Goal: Information Seeking & Learning: Learn about a topic

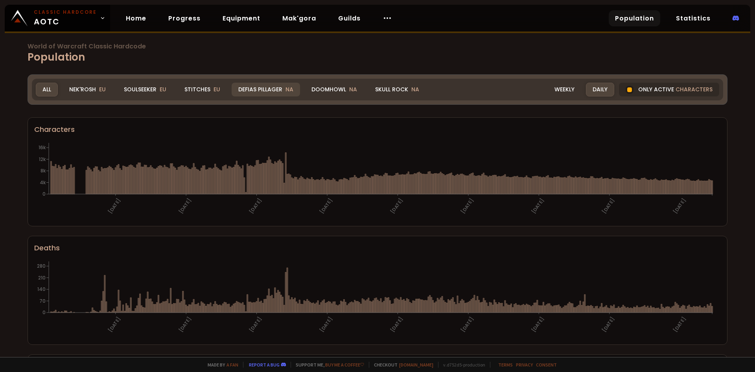
click at [274, 89] on div "Defias Pillager NA" at bounding box center [266, 90] width 68 height 14
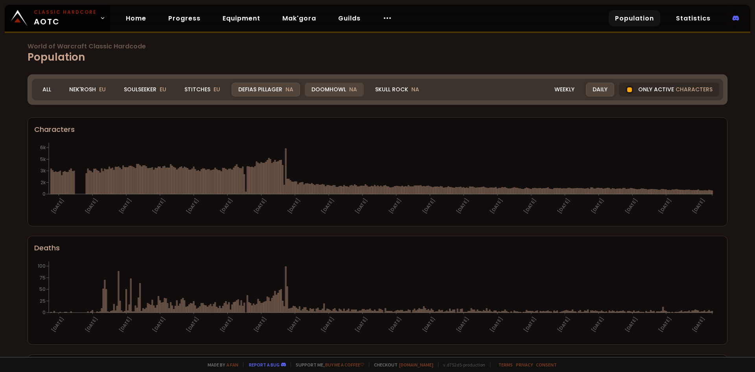
click at [339, 90] on div "Doomhowl NA" at bounding box center [334, 90] width 59 height 14
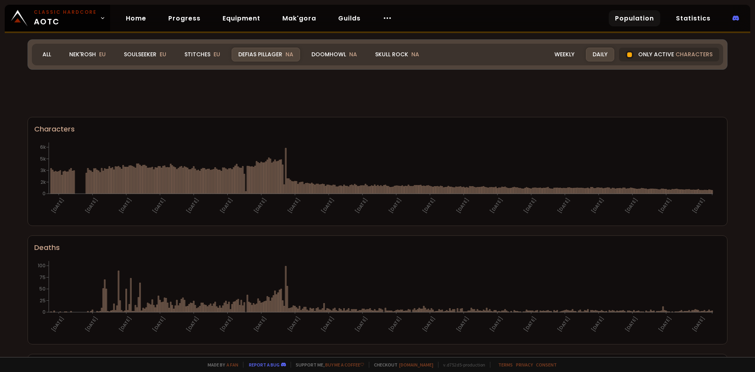
scroll to position [431, 0]
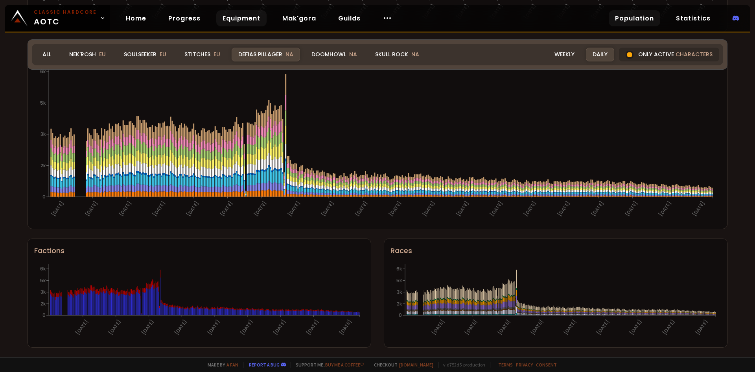
click at [241, 18] on link "Equipment" at bounding box center [241, 18] width 50 height 16
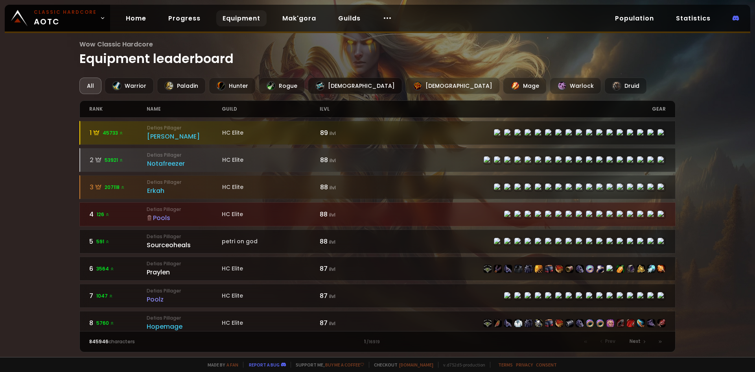
click at [326, 87] on div "Priest" at bounding box center [355, 85] width 94 height 17
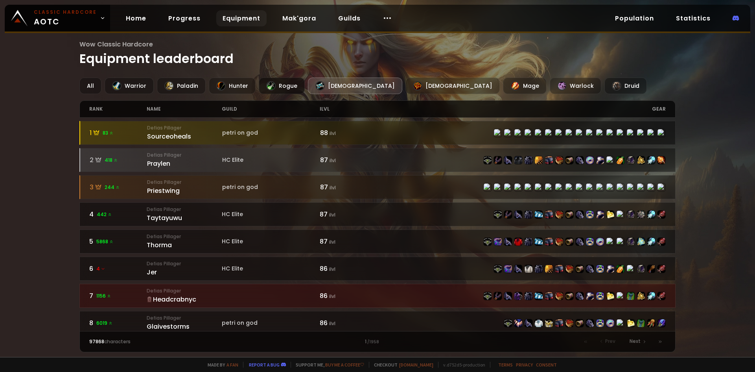
click at [281, 83] on div "Rogue" at bounding box center [282, 85] width 46 height 17
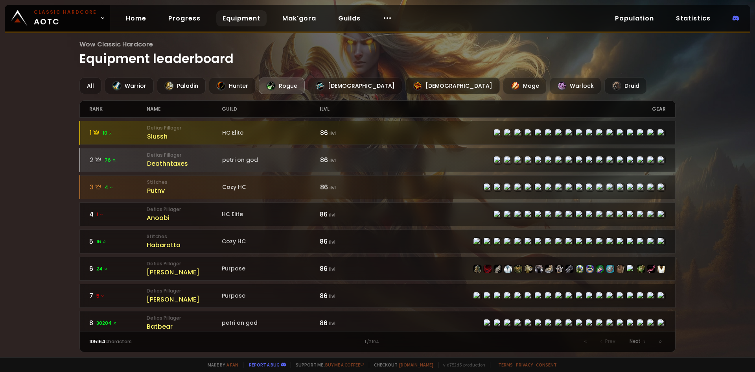
click at [405, 87] on div "Shaman" at bounding box center [452, 85] width 94 height 17
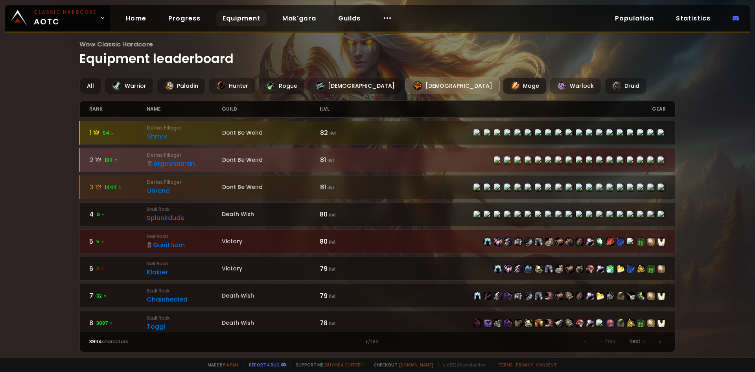
click at [503, 87] on div "Mage" at bounding box center [525, 85] width 44 height 17
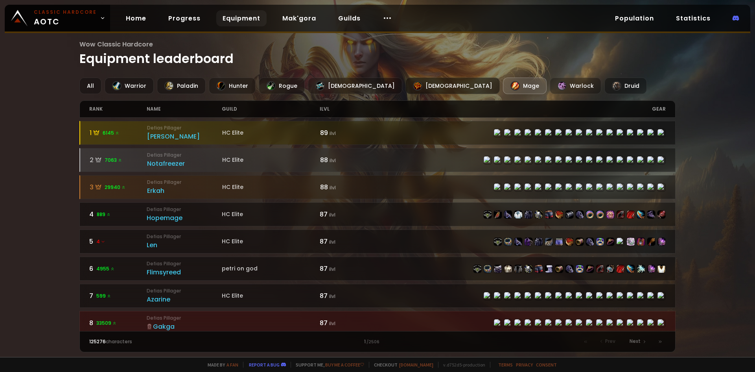
click at [405, 83] on div "Shaman" at bounding box center [452, 85] width 94 height 17
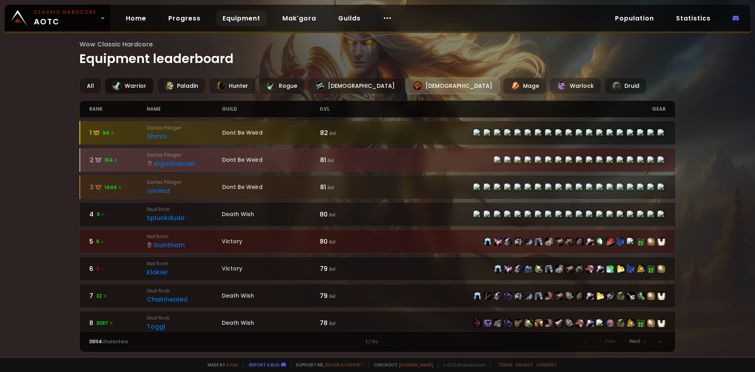
click at [130, 88] on div "Warrior" at bounding box center [129, 85] width 49 height 17
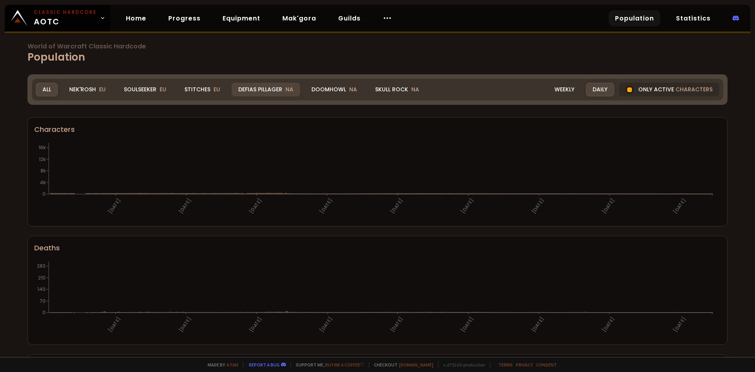
click at [270, 88] on div "Defias Pillager NA" at bounding box center [266, 90] width 68 height 14
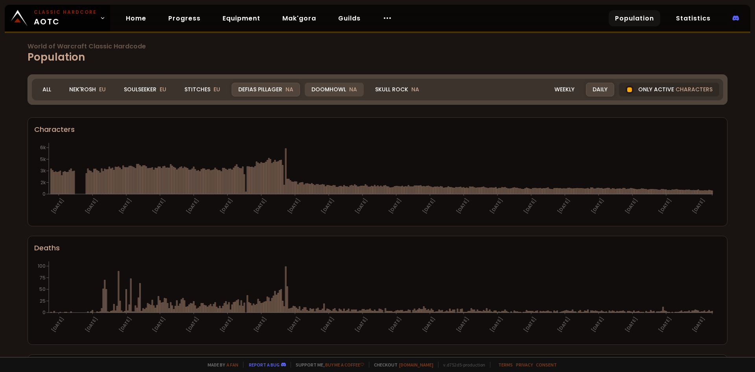
click at [332, 87] on div "Doomhowl NA" at bounding box center [334, 90] width 59 height 14
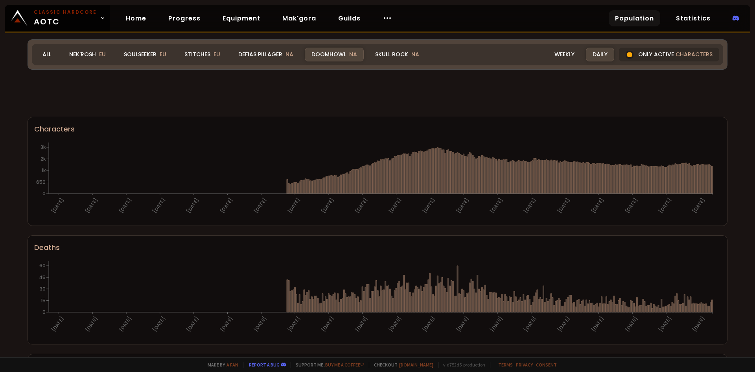
scroll to position [431, 0]
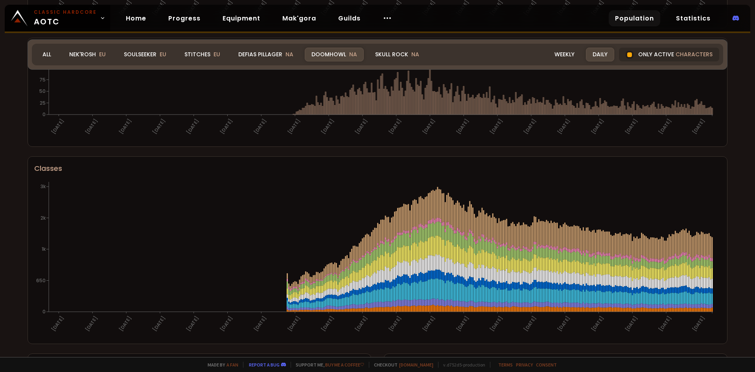
scroll to position [313, 0]
